Goal: Task Accomplishment & Management: Complete application form

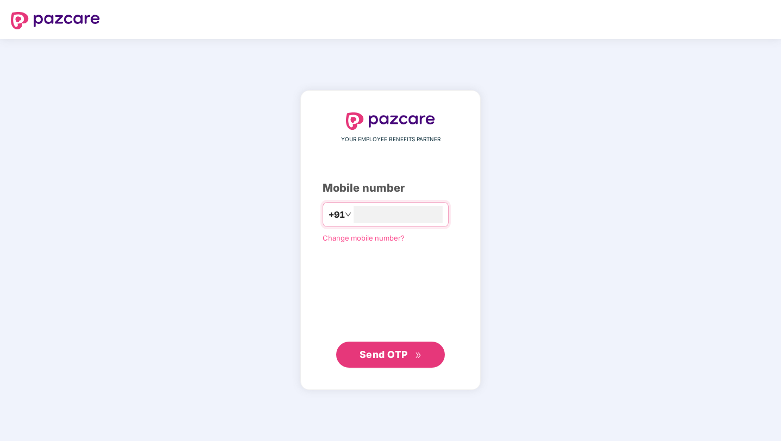
type input "**********"
click at [386, 362] on button "Send OTP" at bounding box center [390, 354] width 109 height 26
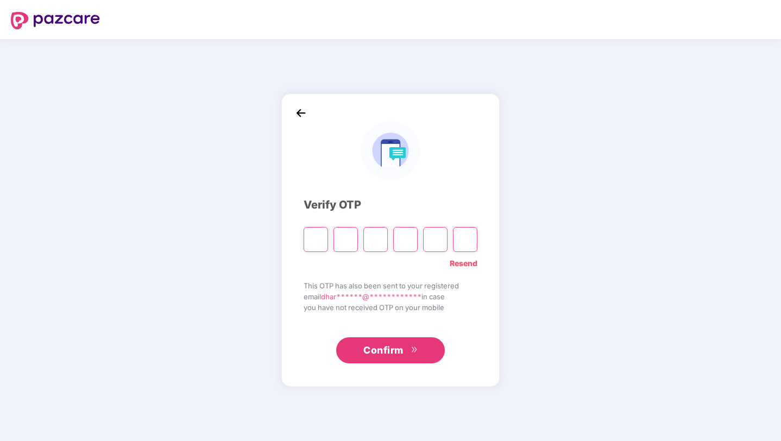
type input "*"
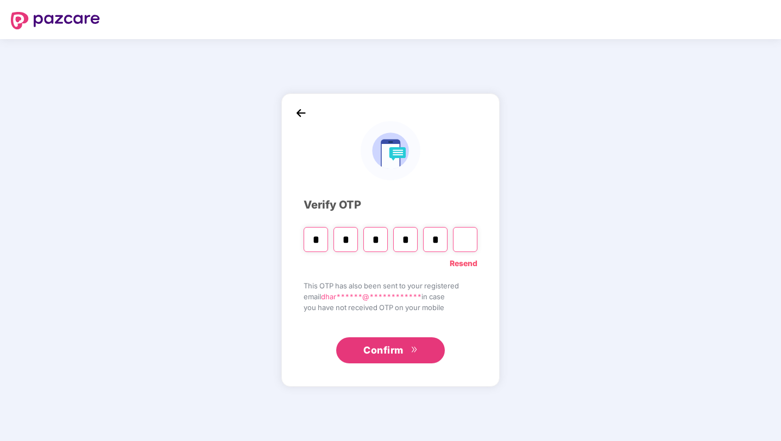
type input "*"
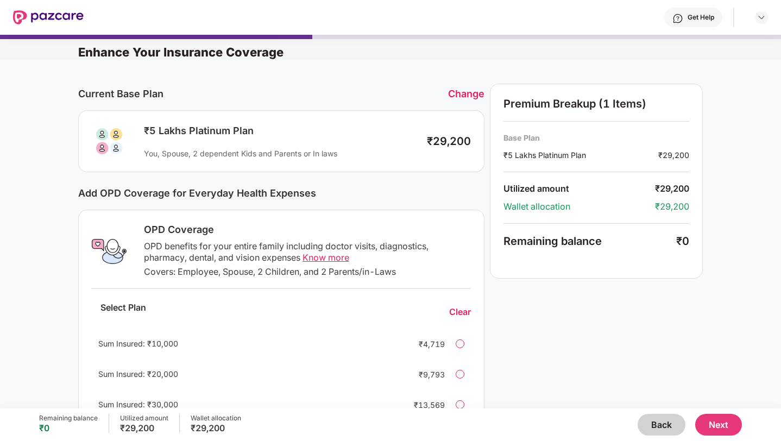
click at [653, 433] on button "Back" at bounding box center [662, 425] width 48 height 22
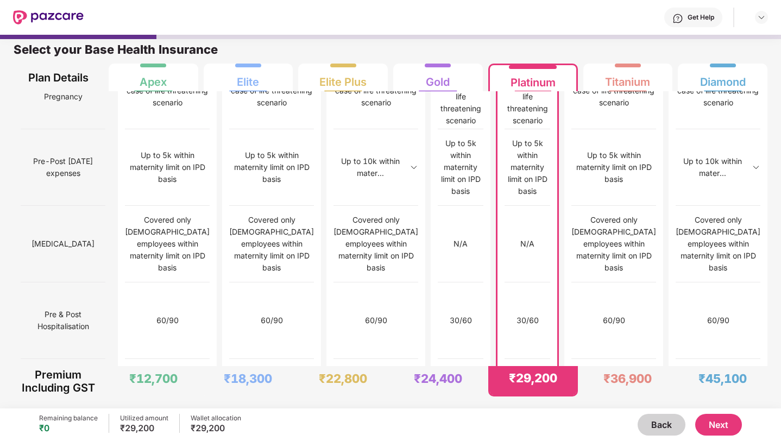
scroll to position [1028, 0]
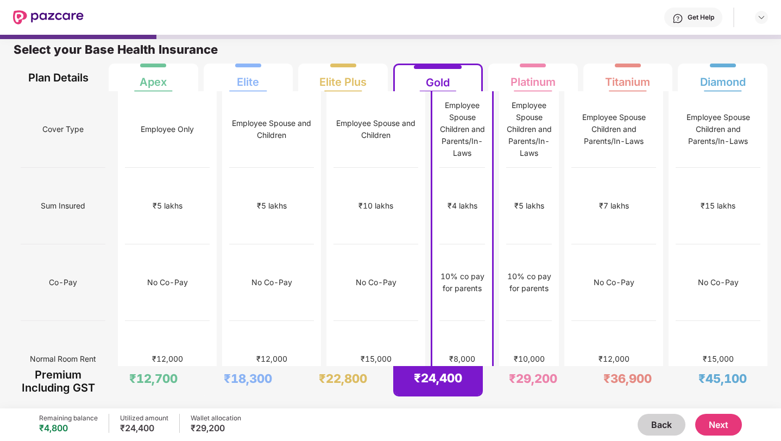
scroll to position [0, 0]
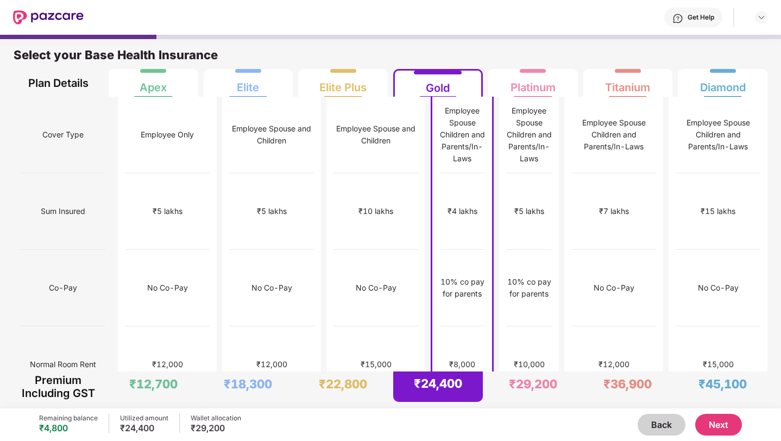
click at [725, 426] on button "Next" at bounding box center [718, 425] width 47 height 22
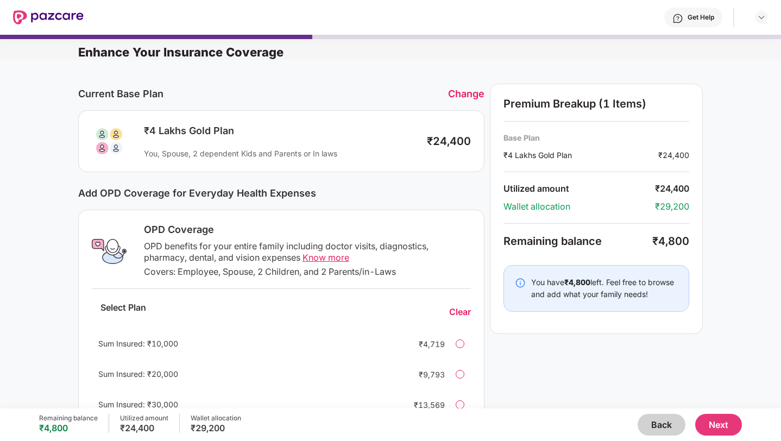
click at [664, 422] on button "Back" at bounding box center [662, 425] width 48 height 22
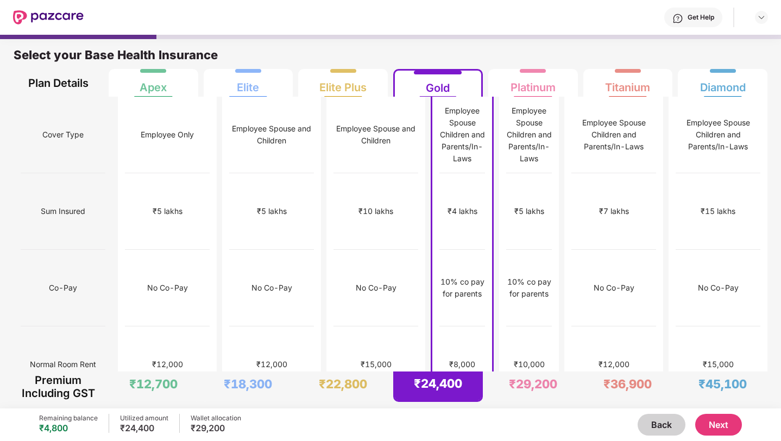
click at [728, 426] on button "Next" at bounding box center [718, 425] width 47 height 22
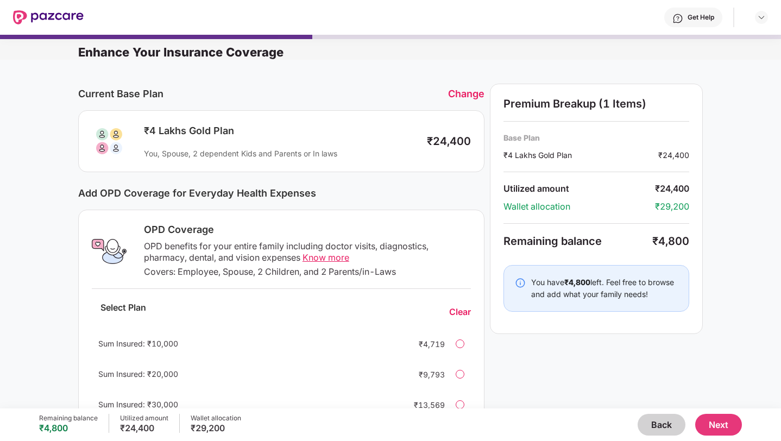
click at [326, 259] on span "Know more" at bounding box center [326, 257] width 47 height 11
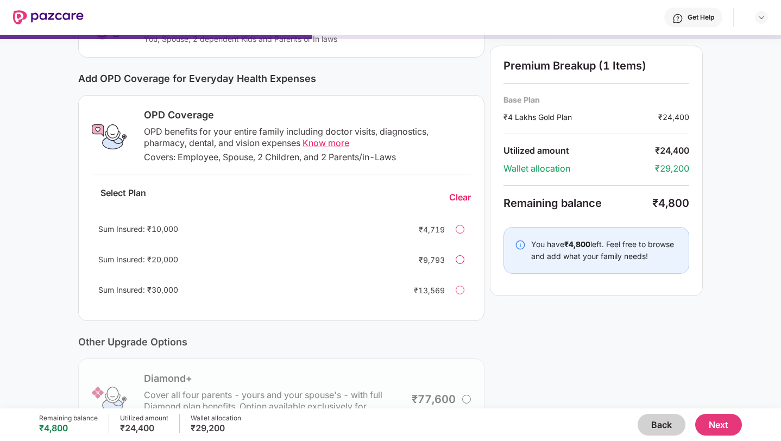
scroll to position [114, 0]
click at [715, 16] on div "Get Help" at bounding box center [693, 18] width 58 height 20
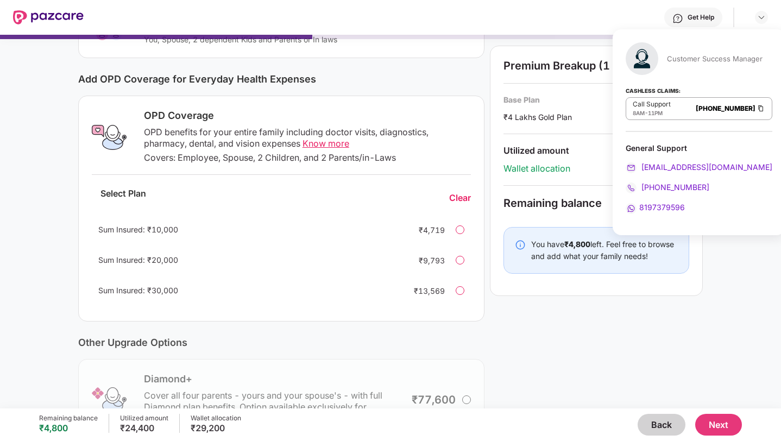
click at [606, 7] on div "Get Help" at bounding box center [426, 17] width 684 height 35
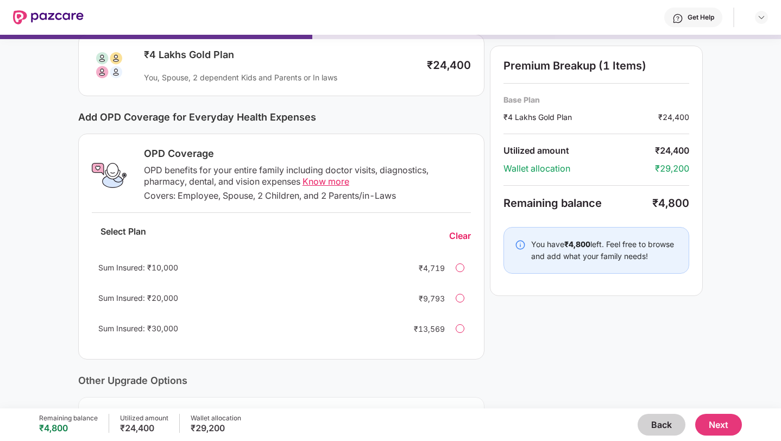
scroll to position [74, 0]
